Goal: Check status: Check status

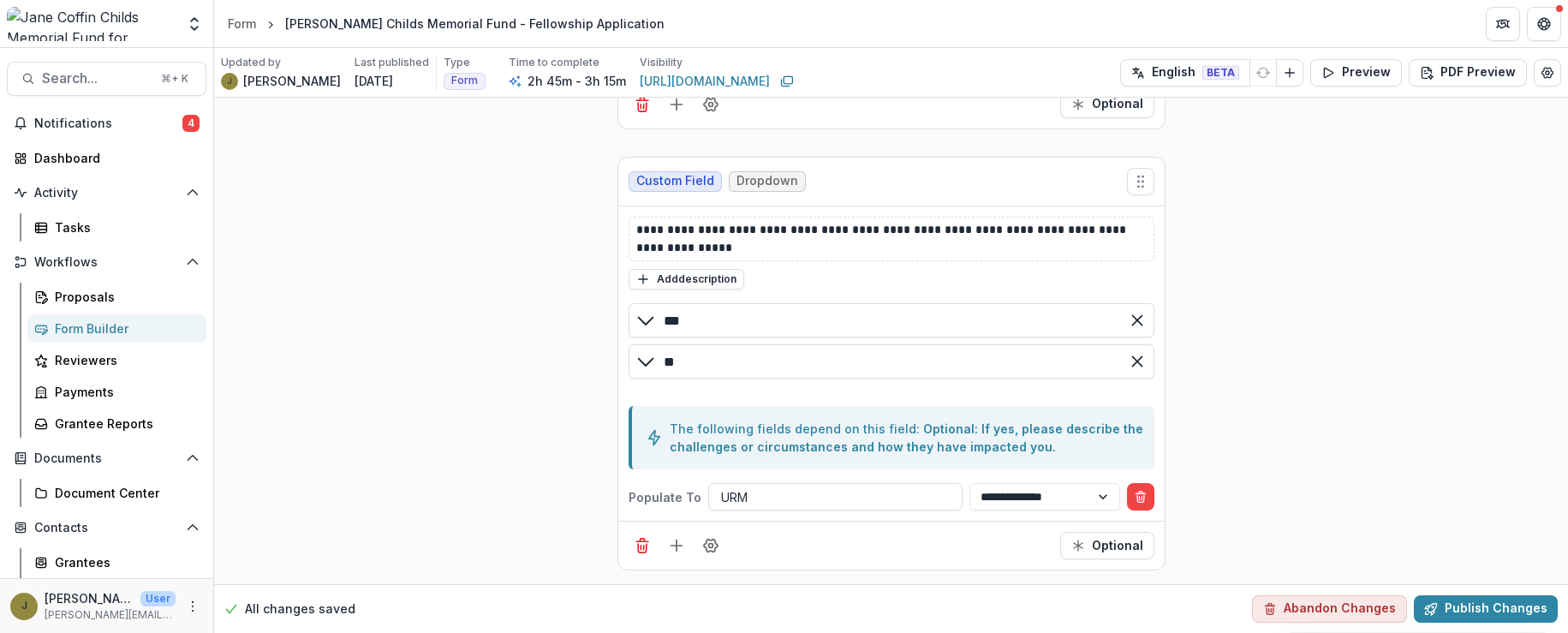
scroll to position [24408, 0]
click at [190, 28] on icon "Open entity switcher" at bounding box center [194, 24] width 17 height 17
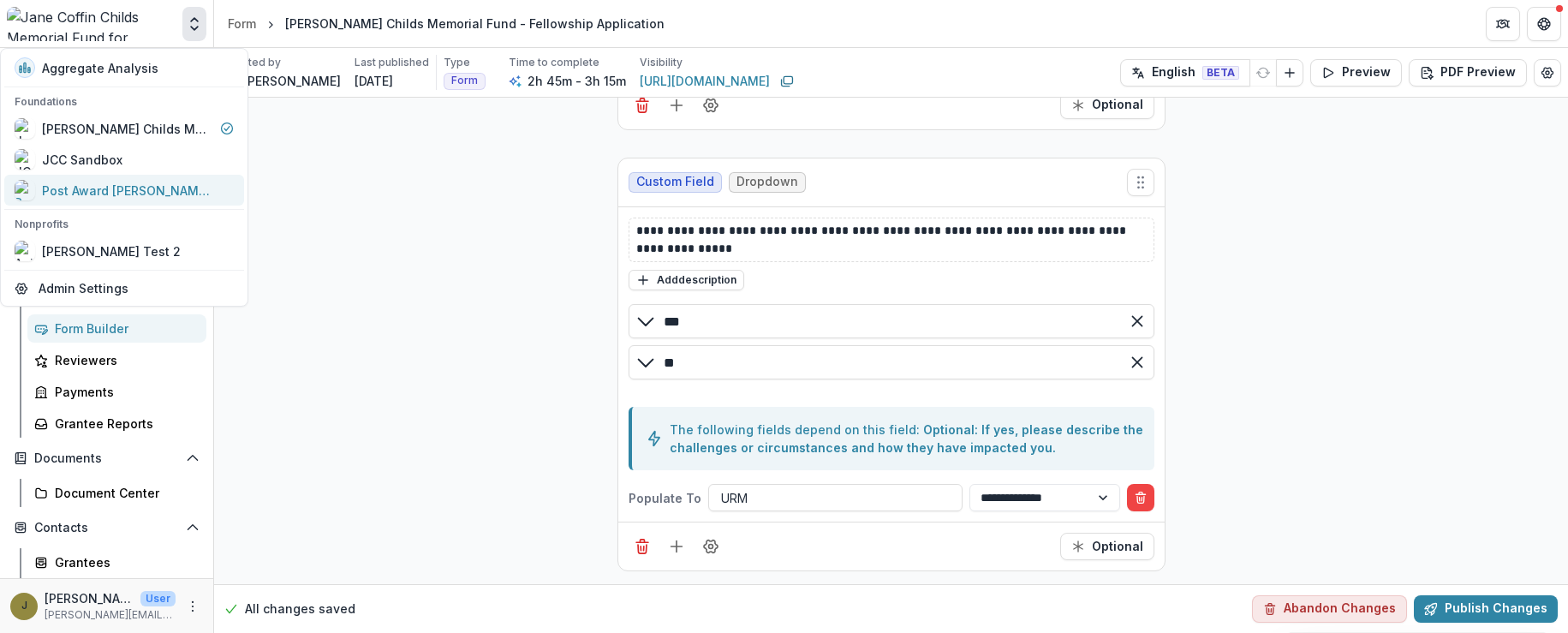
click at [87, 189] on div "Post Award [PERSON_NAME] Childs Memorial Fund" at bounding box center [127, 190] width 172 height 18
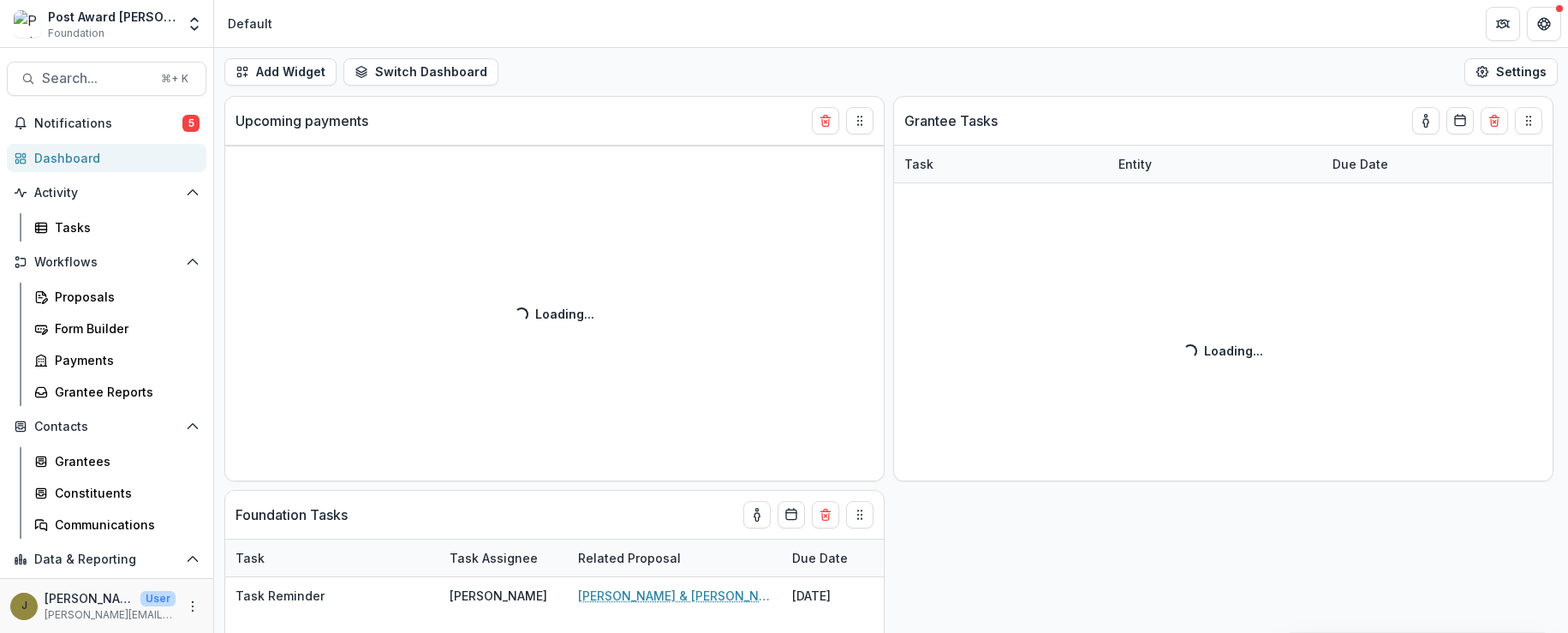
select select "******"
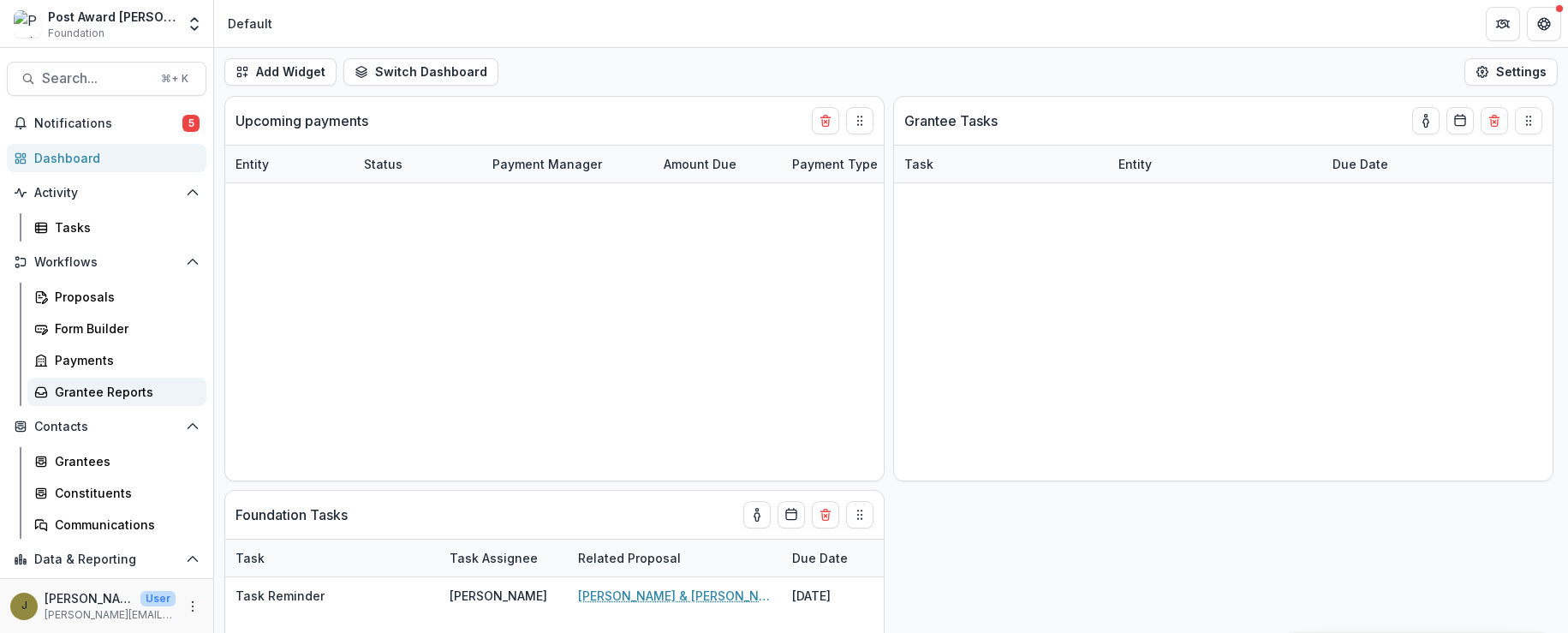
click at [115, 391] on div "Grantee Reports" at bounding box center [123, 392] width 138 height 18
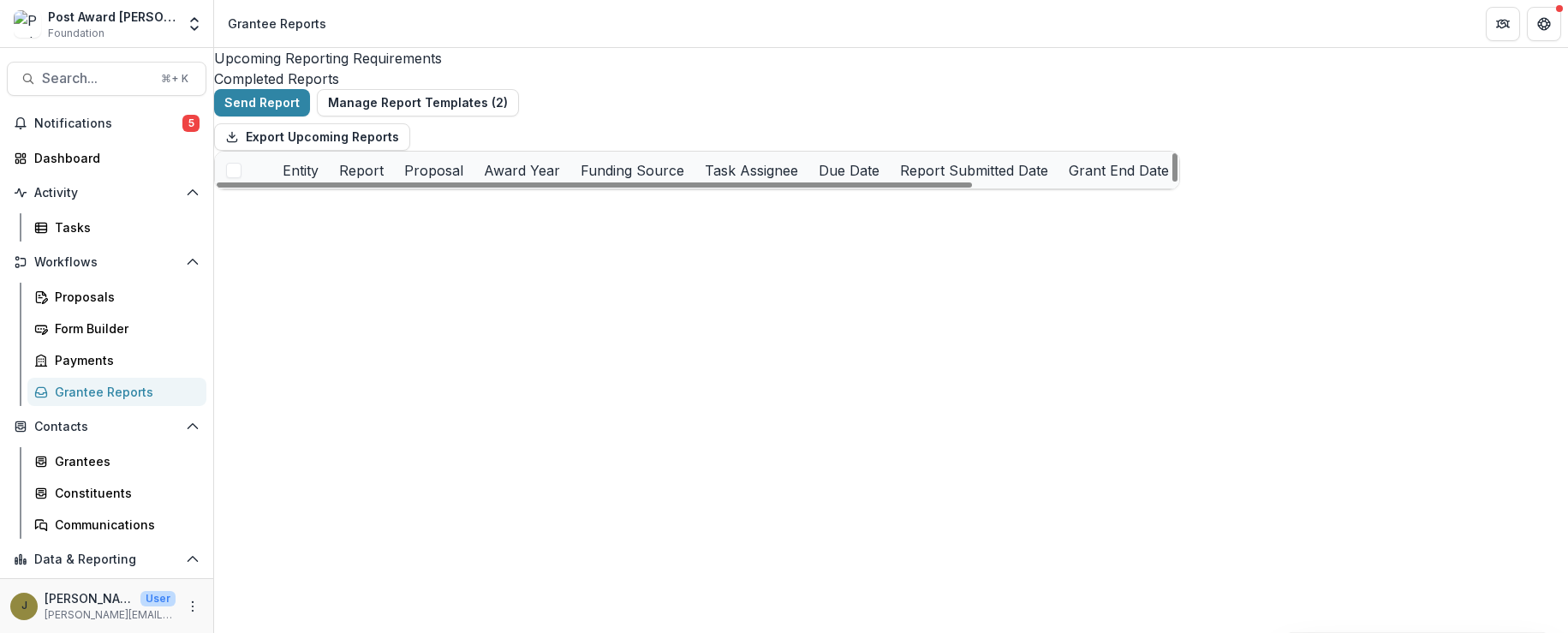
click at [502, 75] on div "Completed Reports" at bounding box center [891, 79] width 1354 height 21
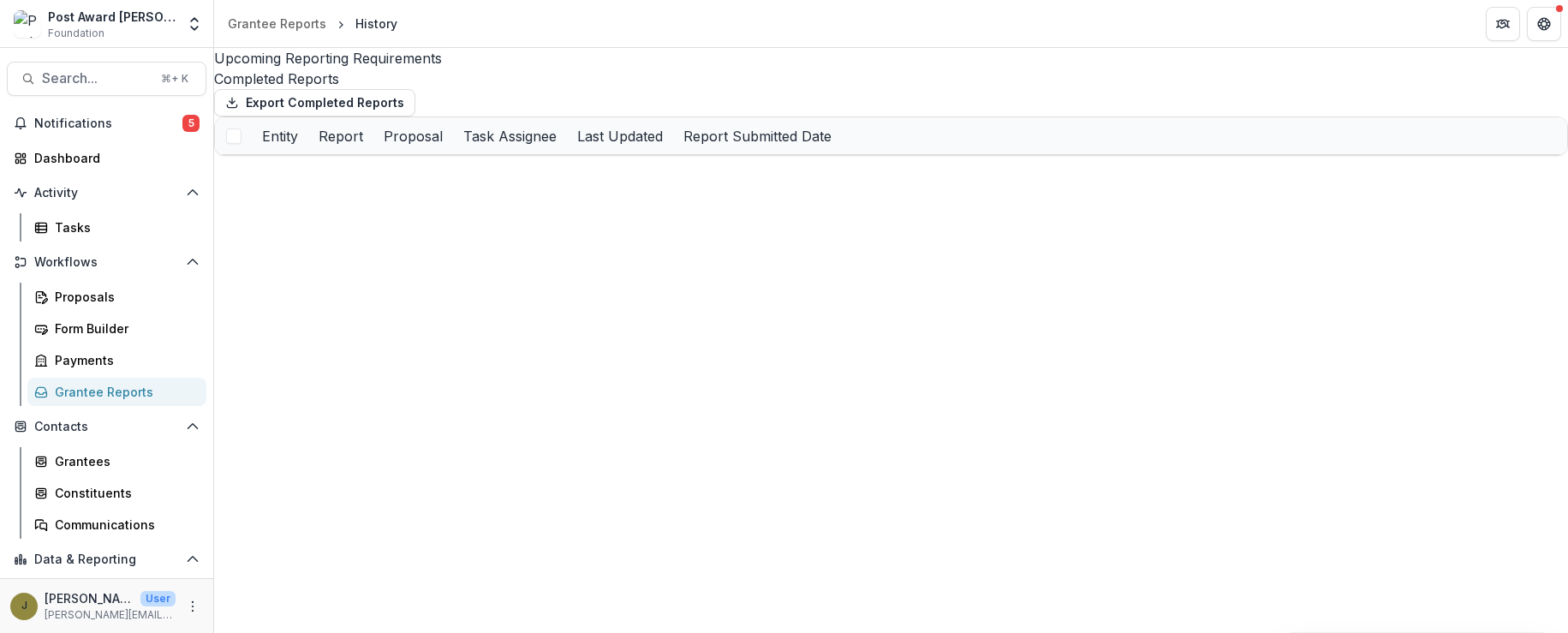
click at [265, 66] on div "Upcoming Reporting Requirements" at bounding box center [891, 59] width 1354 height 21
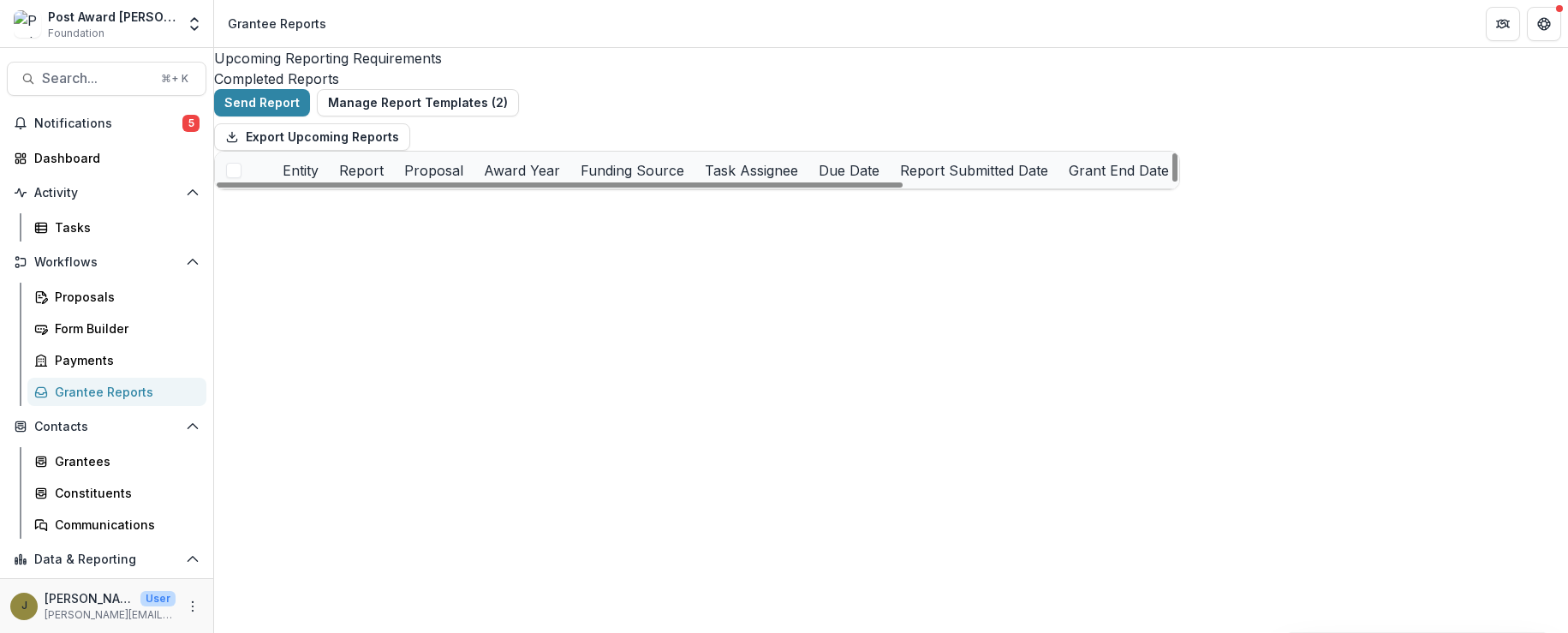
drag, startPoint x: 820, startPoint y: 205, endPoint x: 988, endPoint y: 205, distance: 168.0
click at [304, 216] on button "Remind" at bounding box center [283, 207] width 42 height 18
